Goal: Task Accomplishment & Management: Manage account settings

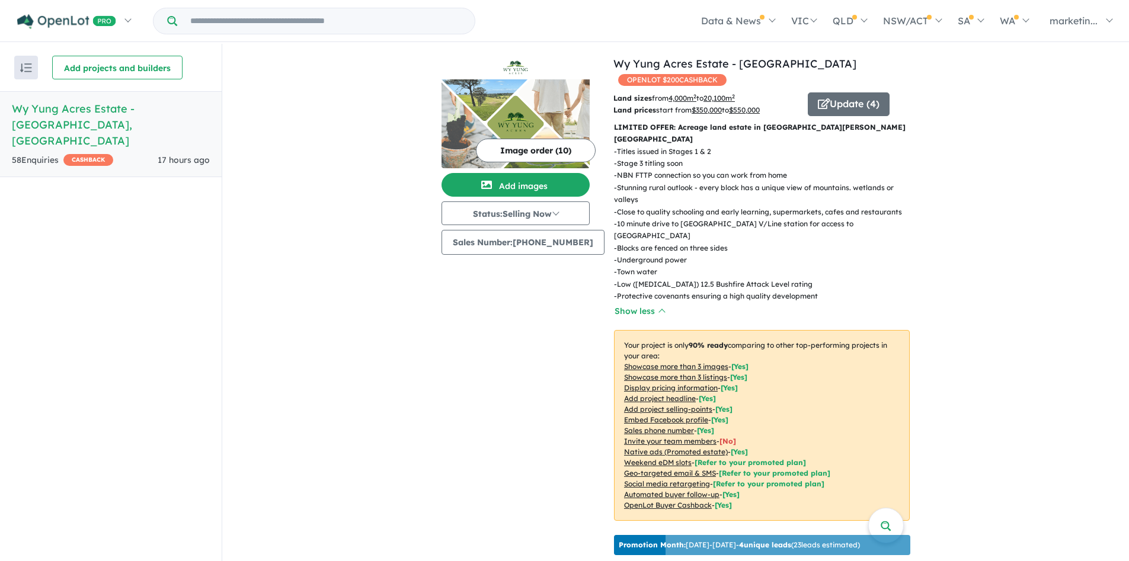
scroll to position [410, 0]
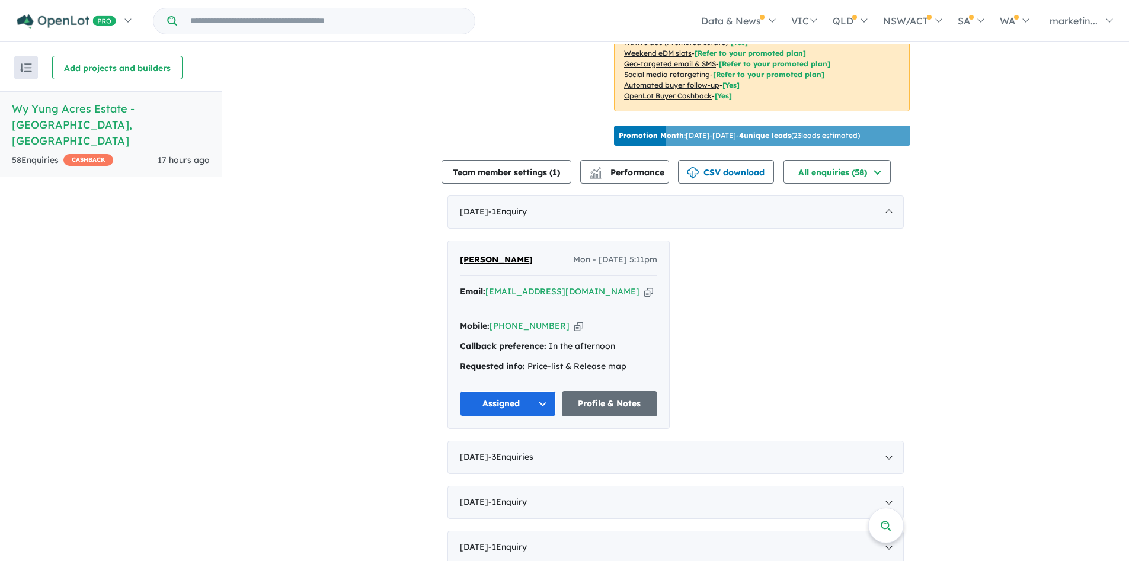
click at [536, 391] on button "Assigned" at bounding box center [508, 403] width 96 height 25
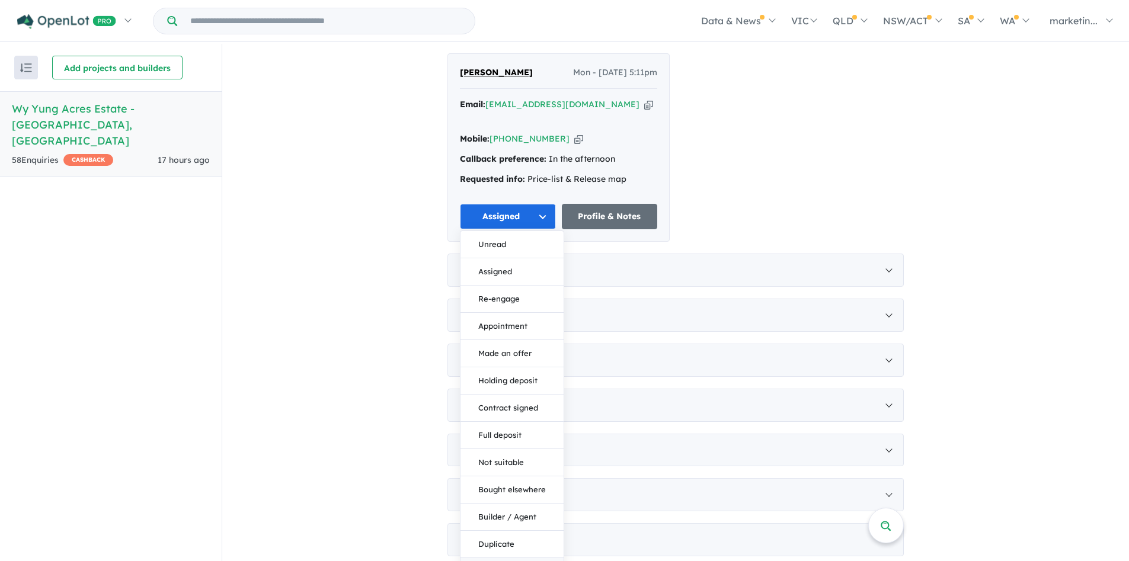
scroll to position [599, 0]
click at [510, 448] on button "Not suitable" at bounding box center [512, 461] width 103 height 27
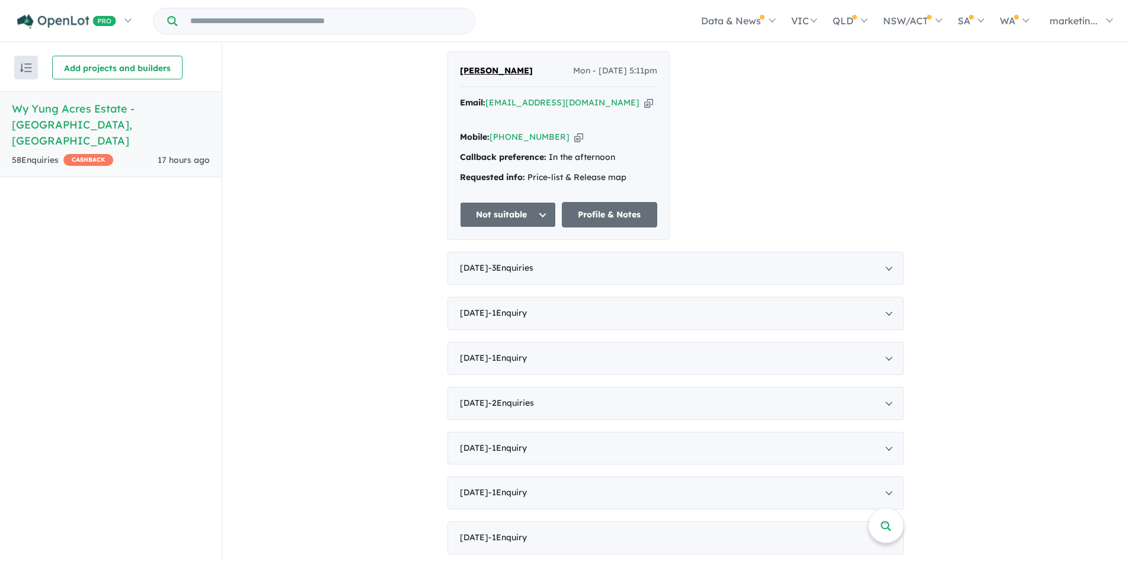
click at [863, 129] on div "[PERSON_NAME] Mon - [DATE] 5:11pm Email: [EMAIL_ADDRESS][DOMAIN_NAME] Copied! M…" at bounding box center [676, 146] width 457 height 189
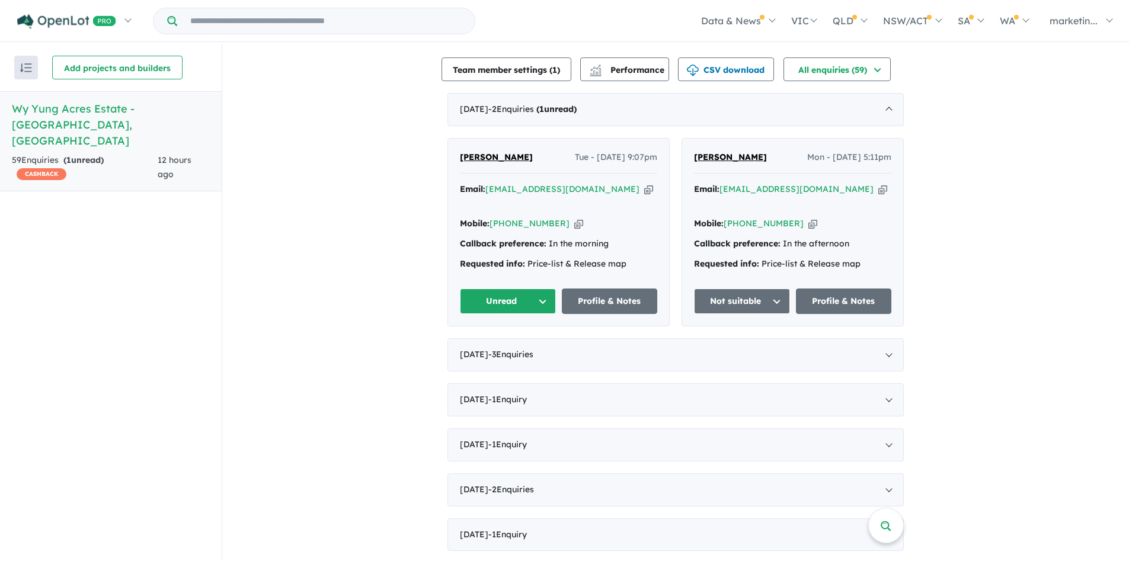
scroll to position [427, 0]
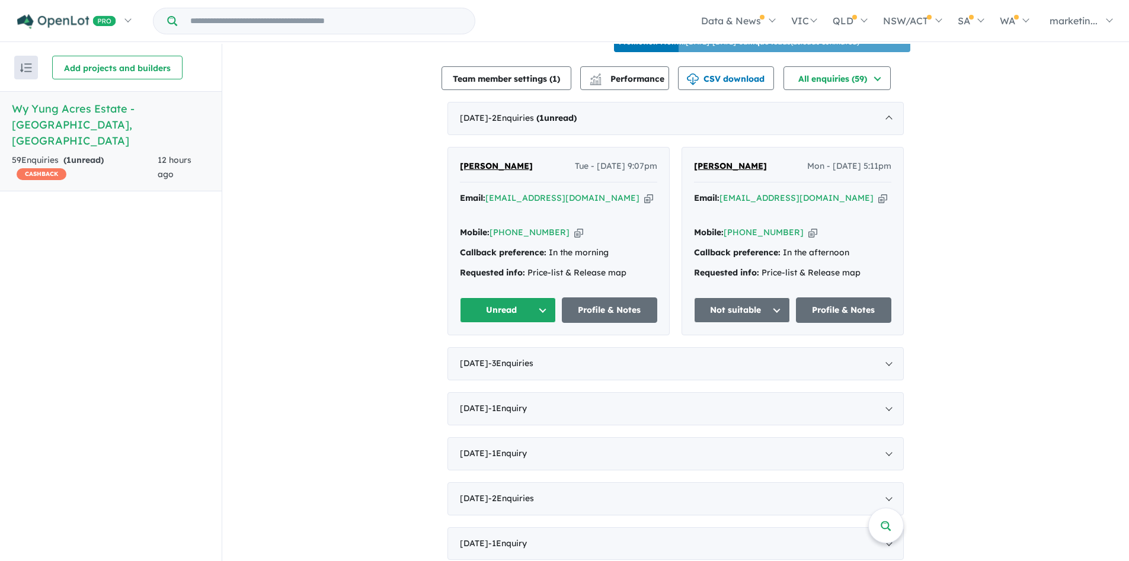
click at [529, 298] on button "Unread" at bounding box center [508, 310] width 96 height 25
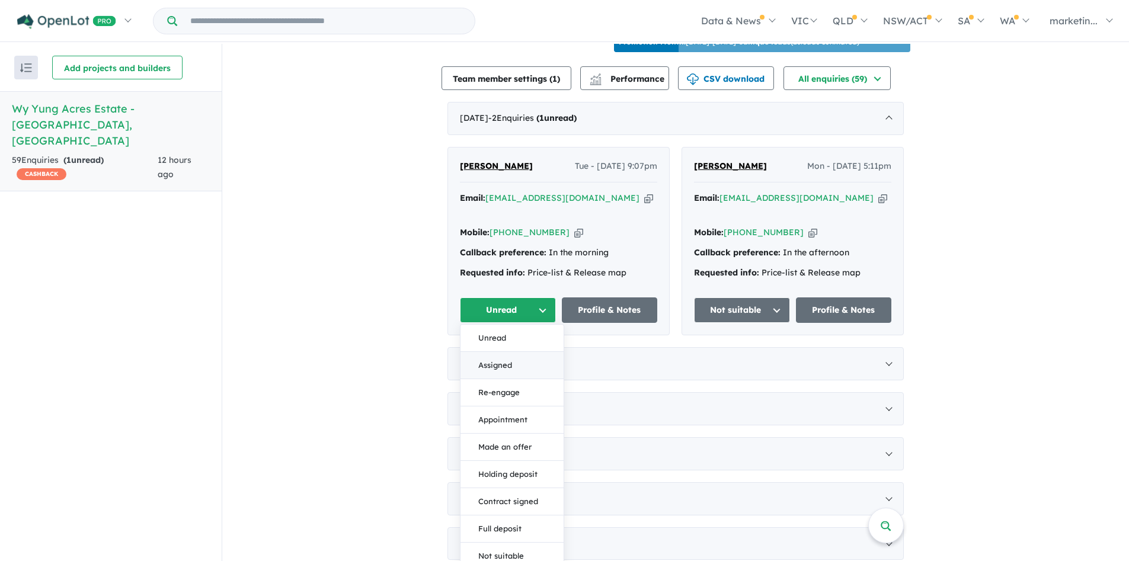
click at [509, 352] on button "Assigned" at bounding box center [512, 365] width 103 height 27
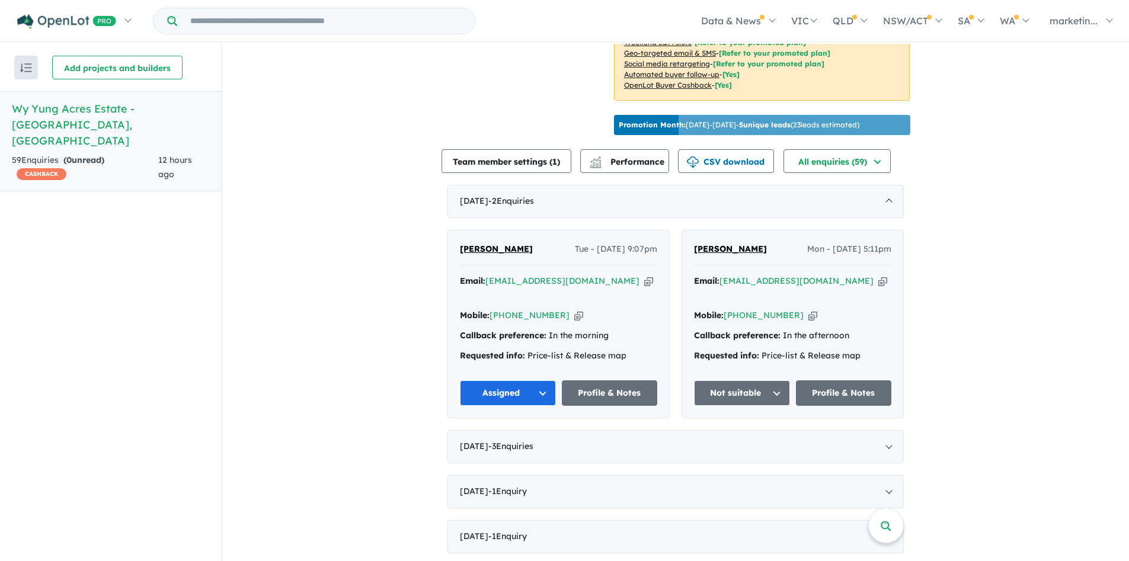
scroll to position [337, 0]
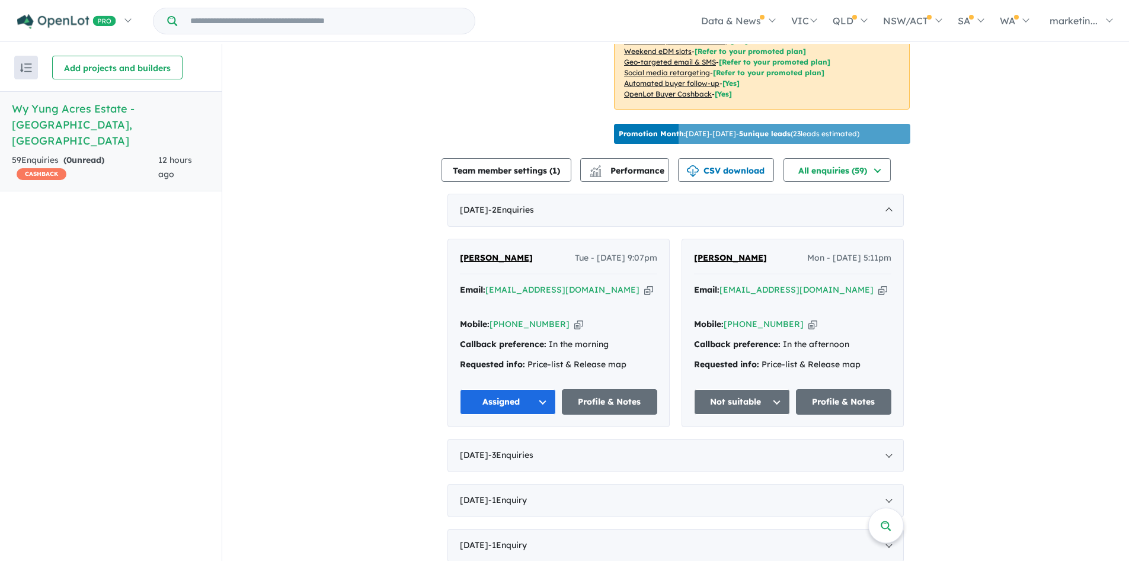
scroll to position [0, 0]
